Goal: Information Seeking & Learning: Learn about a topic

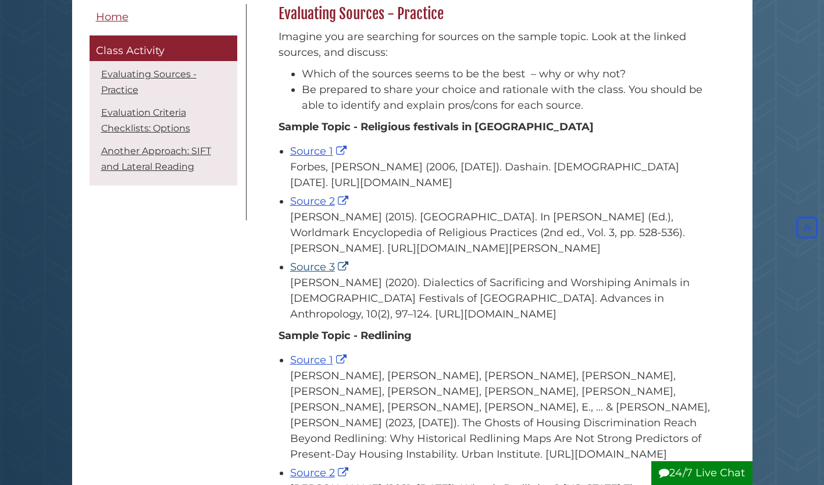
scroll to position [192, 0]
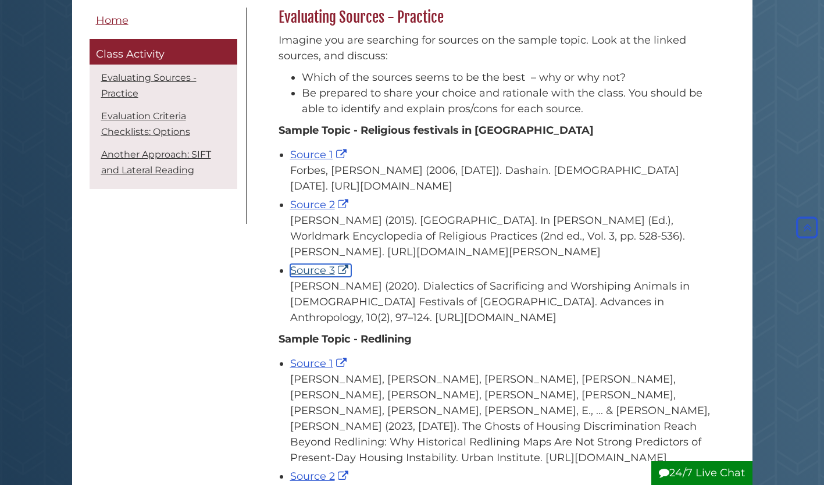
click at [316, 277] on link "Source 3" at bounding box center [320, 270] width 61 height 13
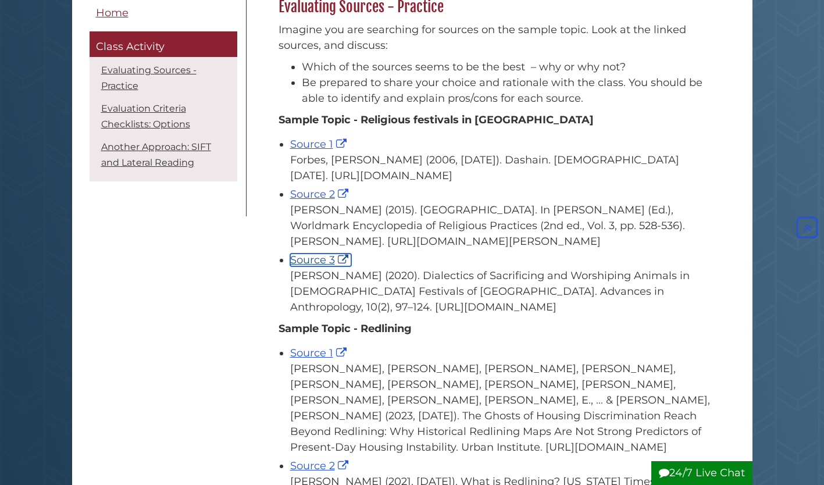
scroll to position [204, 0]
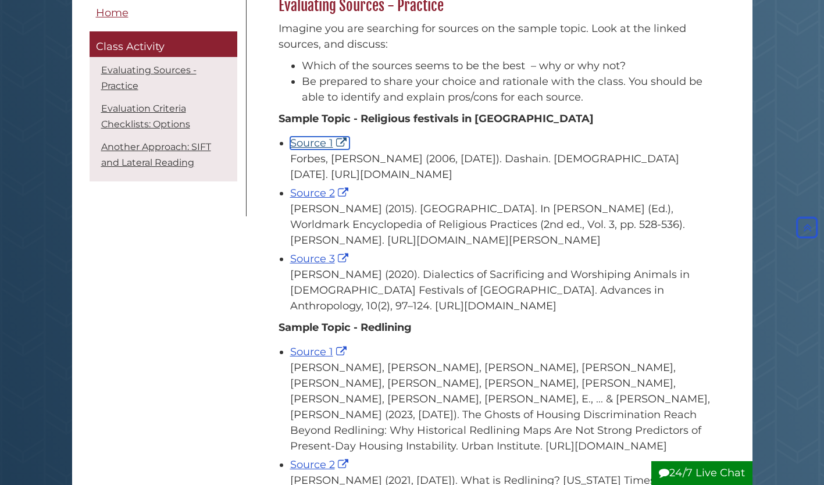
click at [312, 149] on link "Source 1" at bounding box center [319, 143] width 59 height 13
click at [324, 199] on link "Source 2" at bounding box center [320, 193] width 61 height 13
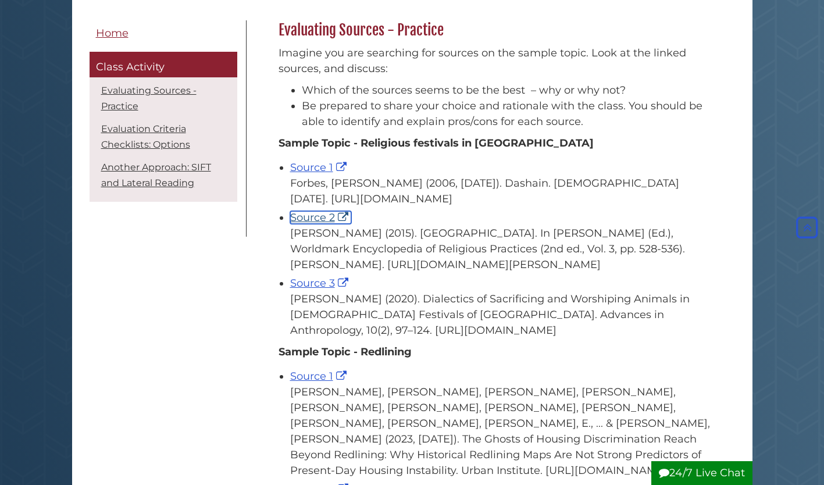
scroll to position [169, 0]
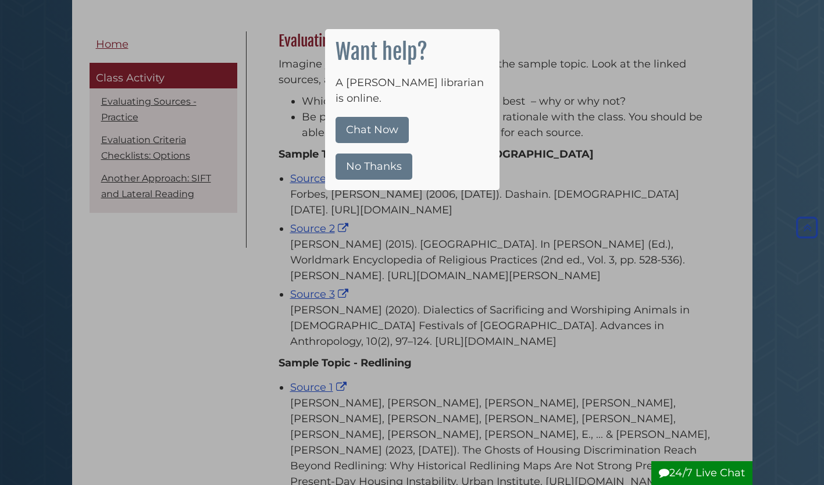
click at [353, 158] on button "No Thanks" at bounding box center [373, 166] width 77 height 26
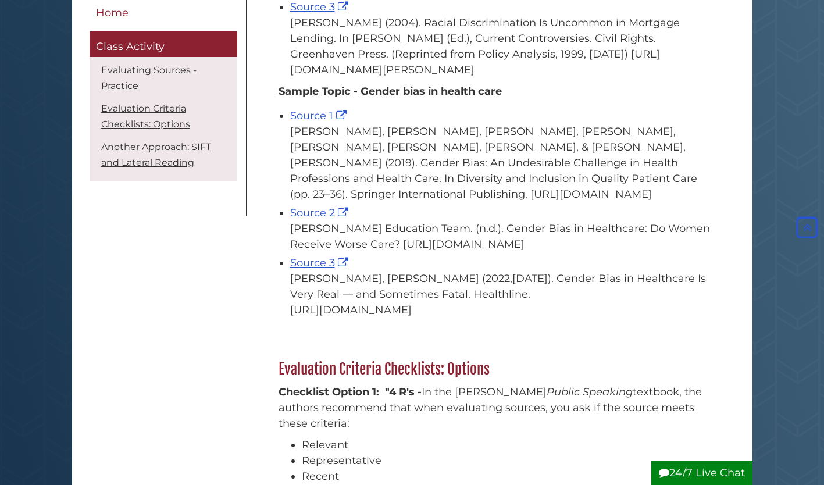
scroll to position [713, 0]
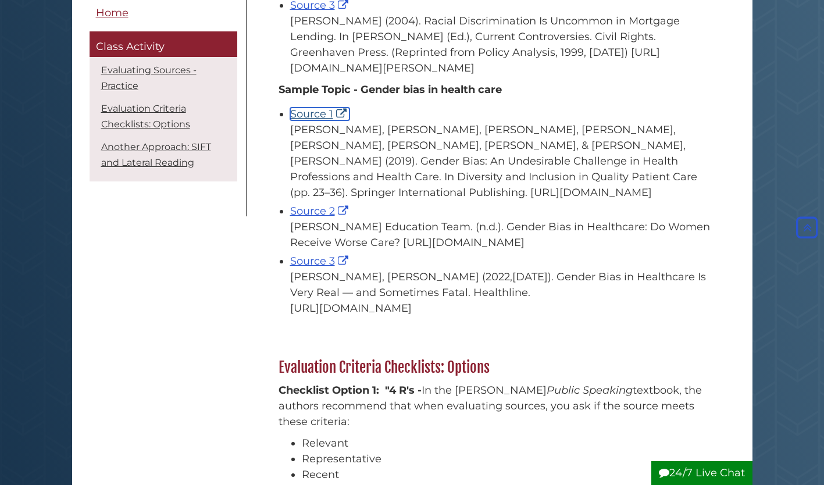
click at [312, 120] on link "Source 1" at bounding box center [319, 114] width 59 height 13
click at [312, 217] on link "Source 2" at bounding box center [320, 211] width 61 height 13
click at [309, 267] on link "Source 3" at bounding box center [320, 261] width 61 height 13
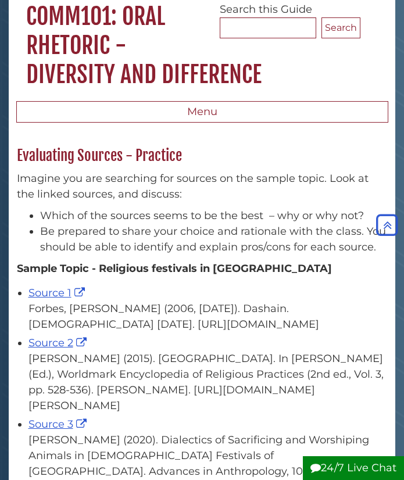
scroll to position [0, 0]
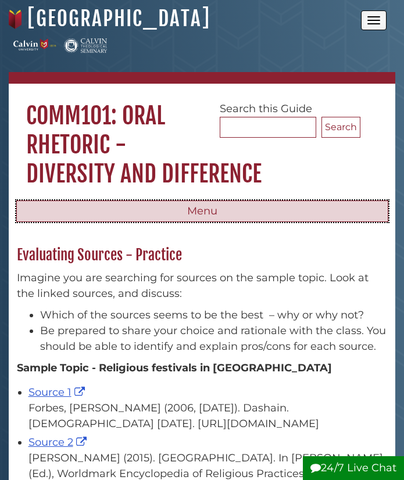
click at [194, 209] on button "Menu" at bounding box center [202, 212] width 372 height 22
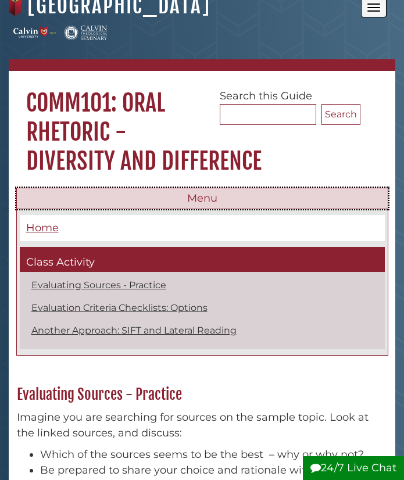
scroll to position [12, 0]
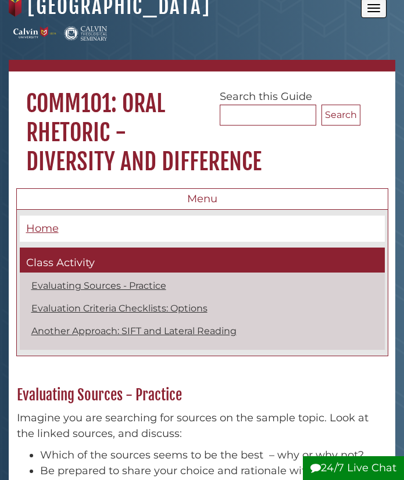
click at [366, 9] on button "Open the menu" at bounding box center [374, 8] width 26 height 20
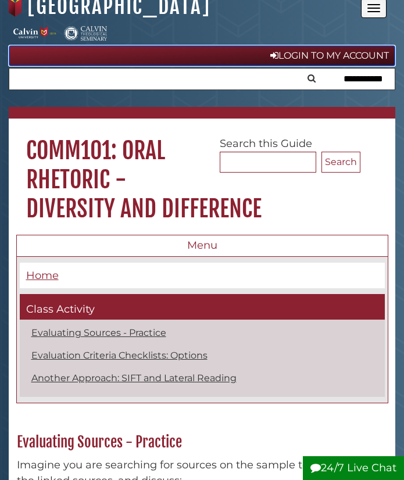
click at [332, 55] on link "Login to My Account" at bounding box center [202, 55] width 386 height 21
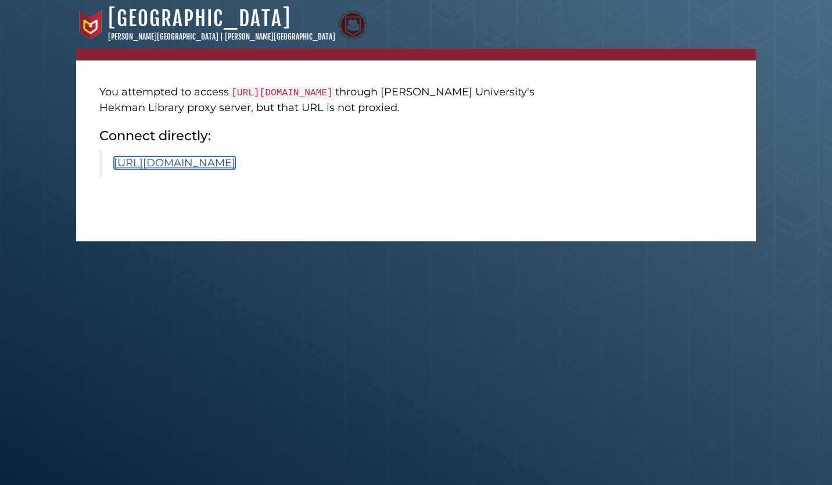
click at [235, 166] on link "https://www.scirp.org/journal/paperinformation?paperid=99935" at bounding box center [174, 162] width 121 height 13
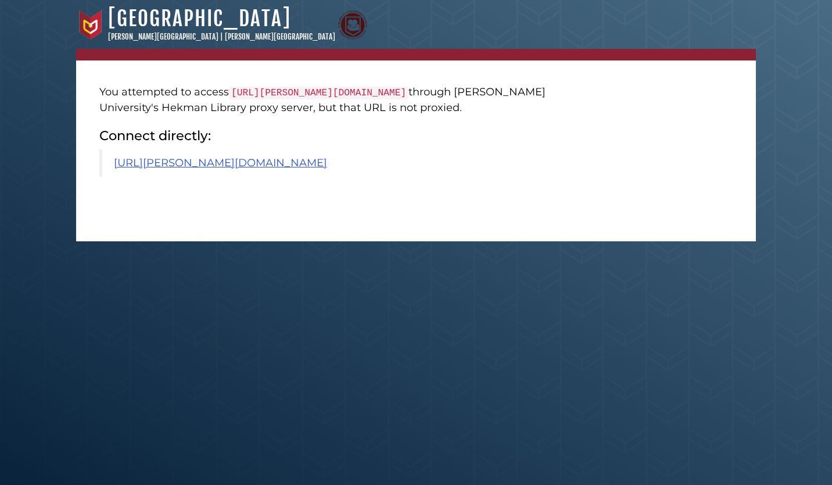
click at [249, 177] on blockquote "https://calvin.primo.exlibrisgroup.com/permalink/01CALVIN_INST/1p09kqq/cdi_spri…" at bounding box center [333, 162] width 468 height 27
click at [242, 169] on link "https://calvin.primo.exlibrisgroup.com/permalink/01CALVIN_INST/1p09kqq/cdi_spri…" at bounding box center [220, 162] width 213 height 13
